Goal: Navigation & Orientation: Find specific page/section

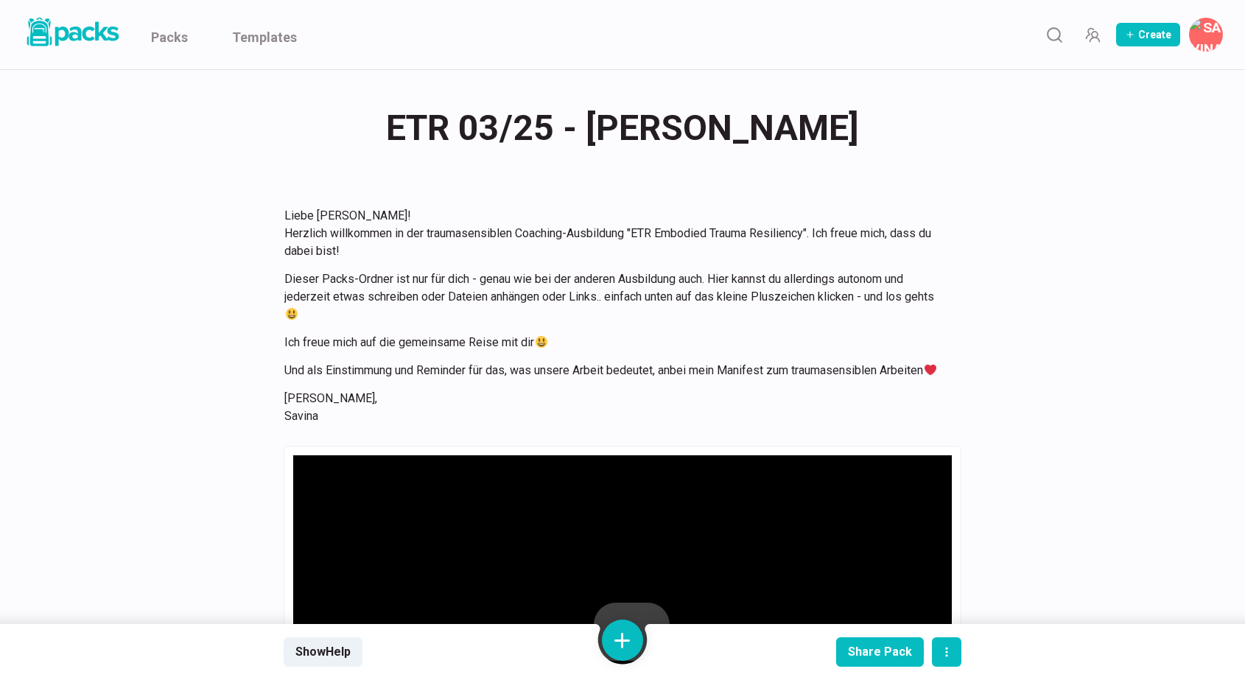
scroll to position [1533, 0]
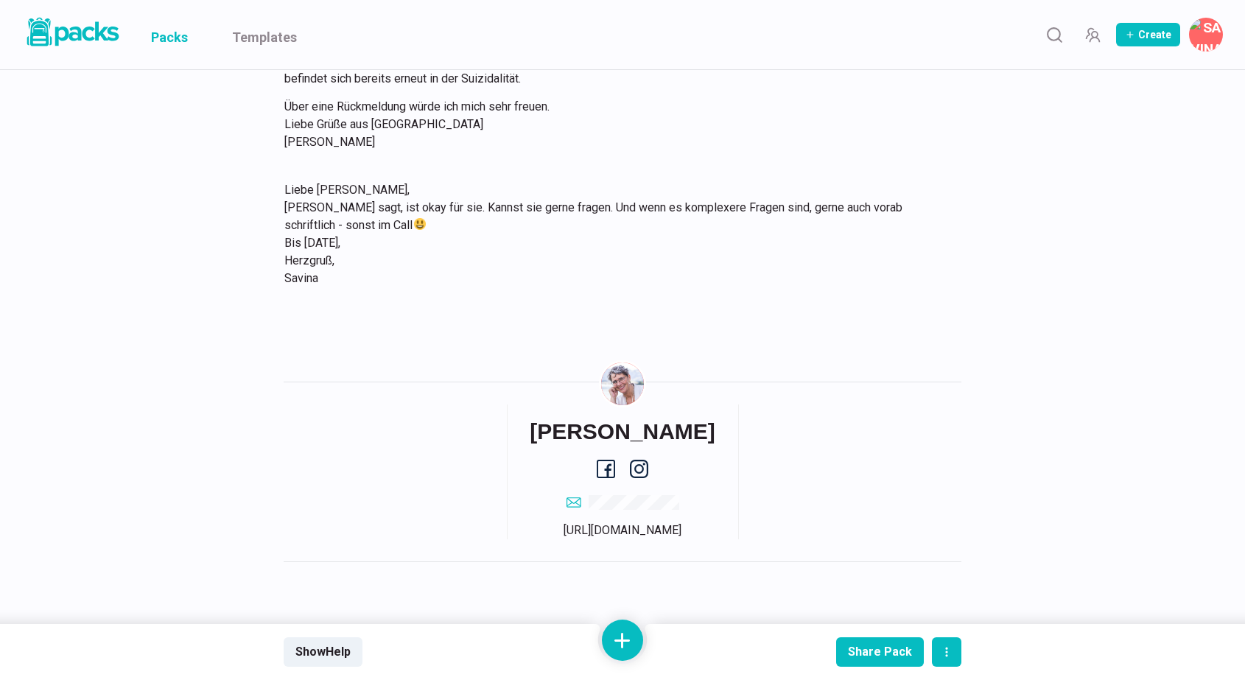
click at [178, 44] on link "Packs" at bounding box center [169, 34] width 37 height 69
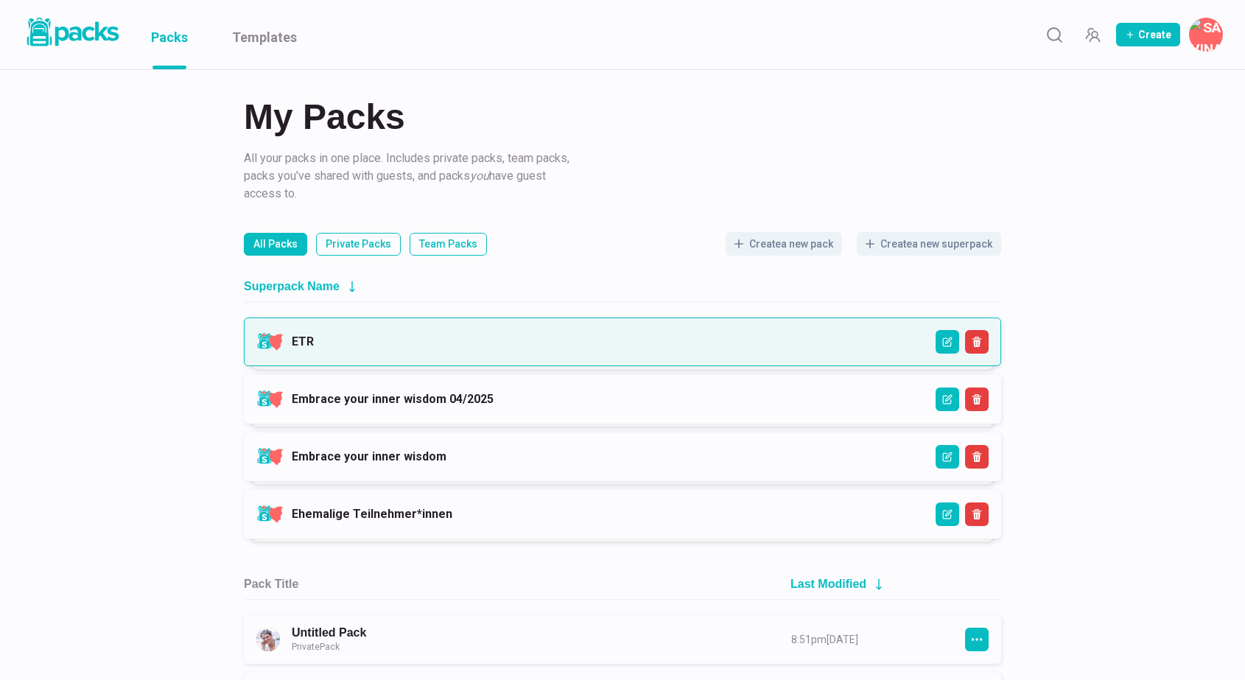
click at [314, 349] on link "ETR" at bounding box center [303, 342] width 22 height 14
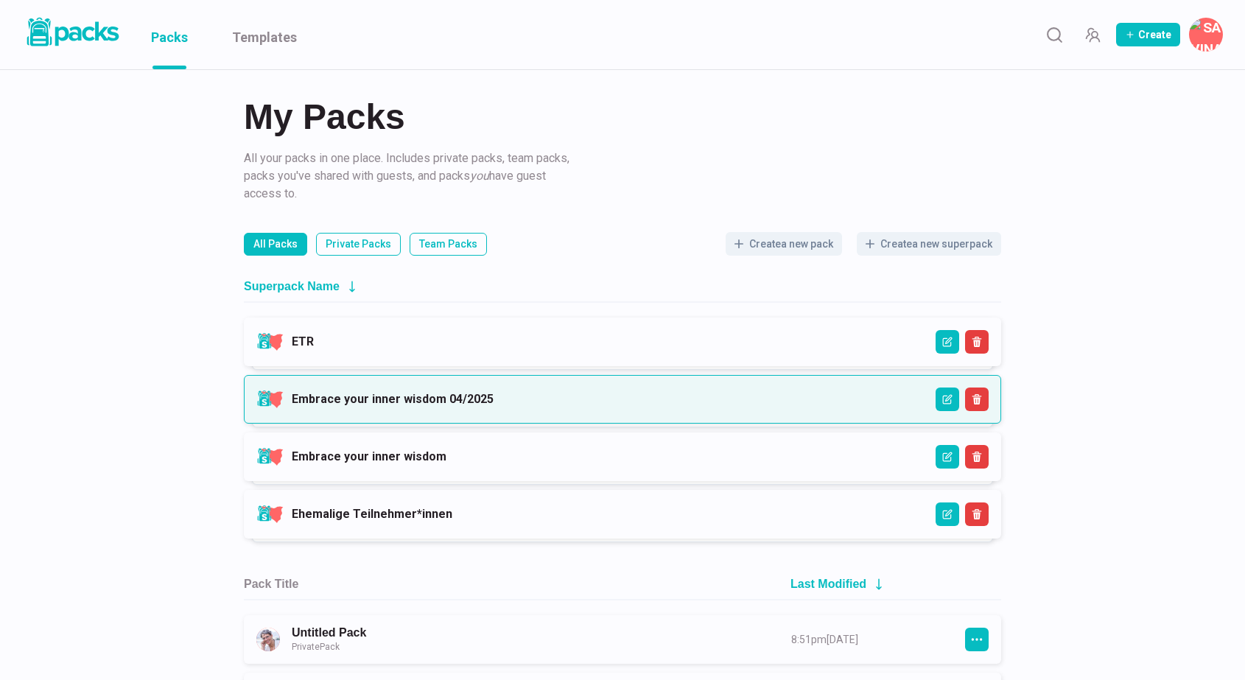
click at [474, 393] on link "Embrace your inner wisdom 04/2025" at bounding box center [393, 399] width 202 height 14
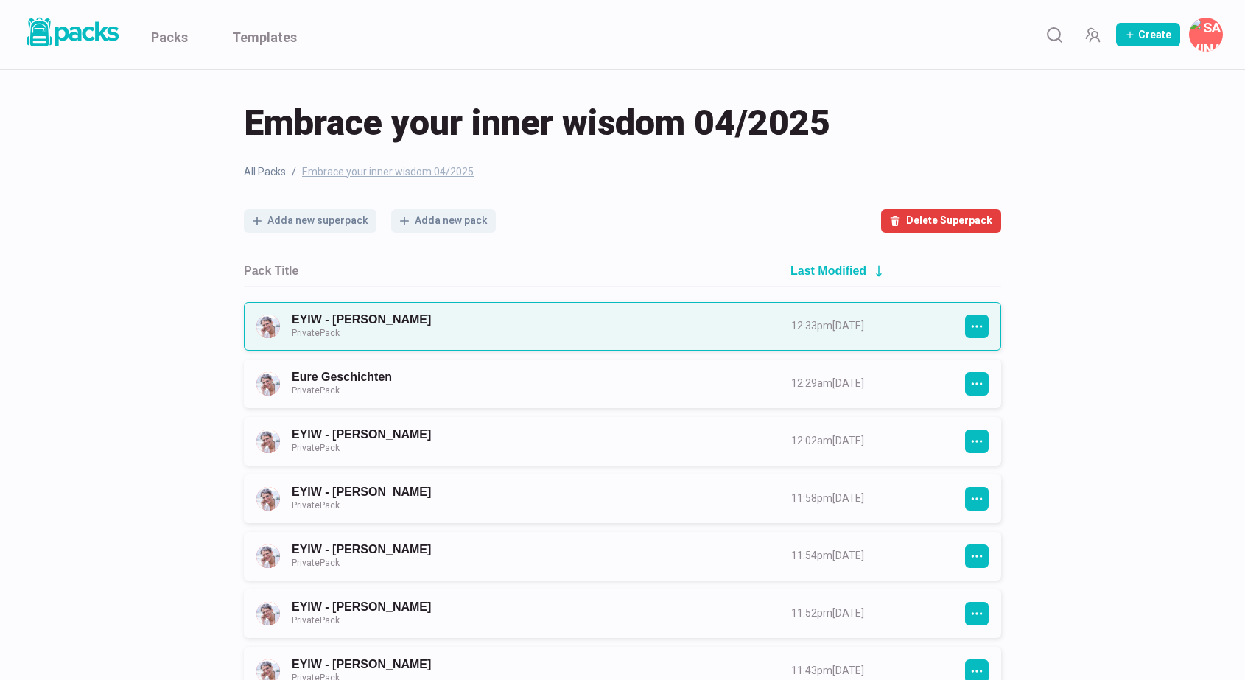
click at [612, 329] on link "EYIW - [PERSON_NAME] Private Pack" at bounding box center [528, 325] width 473 height 27
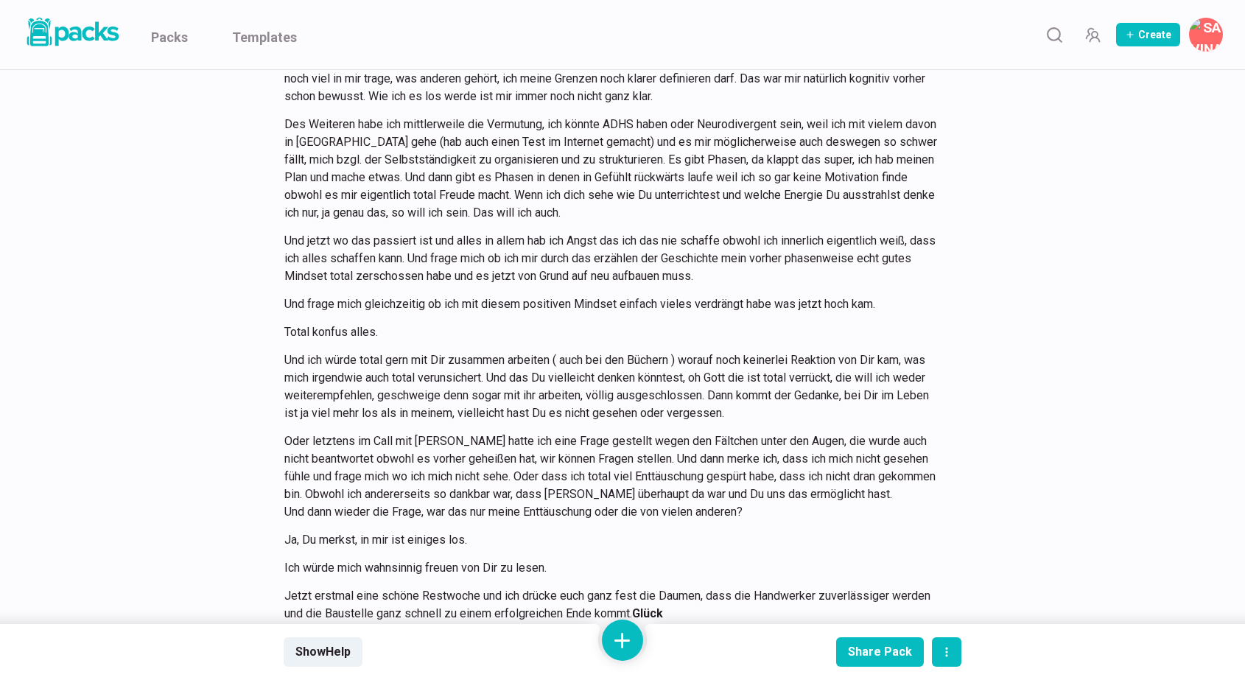
scroll to position [12830, 0]
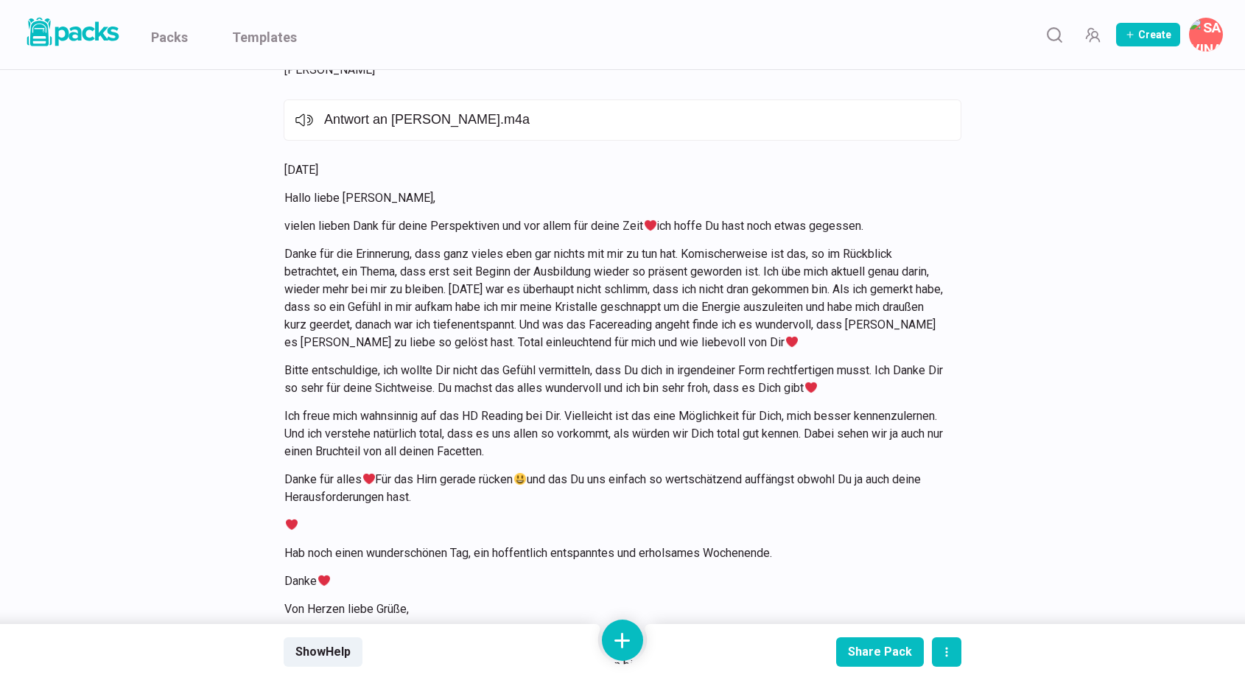
scroll to position [13436, 0]
